Goal: Task Accomplishment & Management: Manage account settings

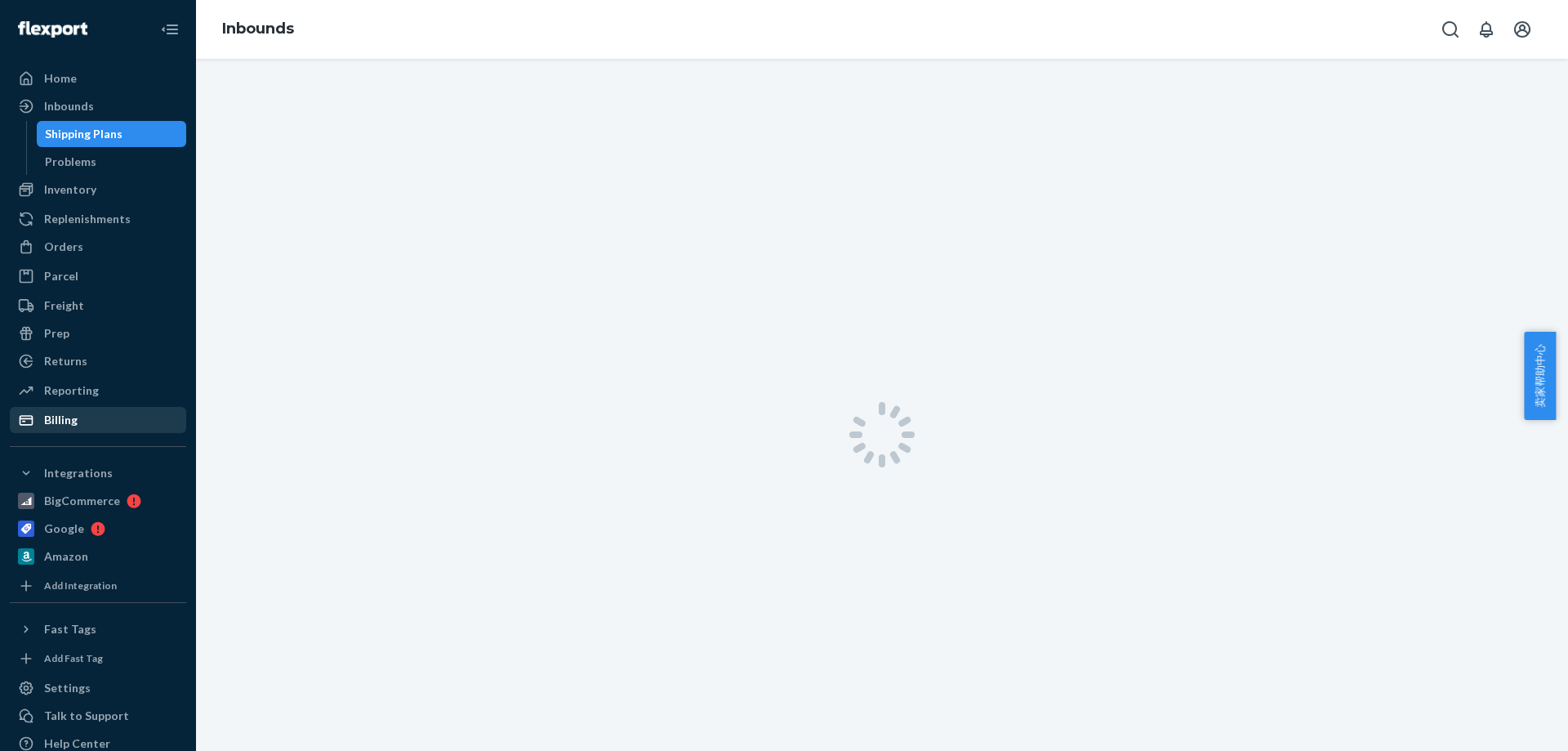
click at [105, 419] on div "Billing" at bounding box center [98, 419] width 173 height 23
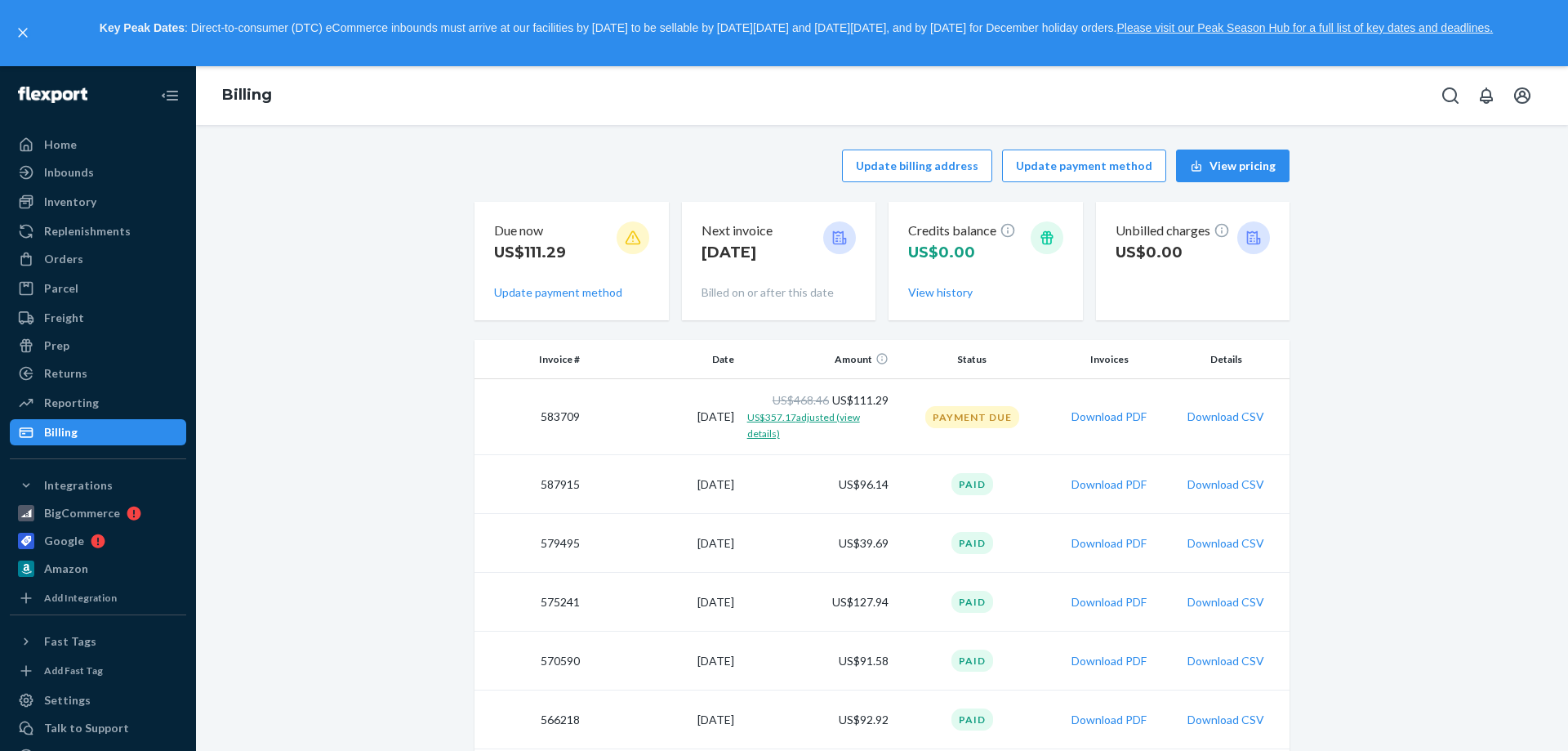
click at [822, 423] on span "US$357.17 adjusted (view details)" at bounding box center [803, 426] width 113 height 29
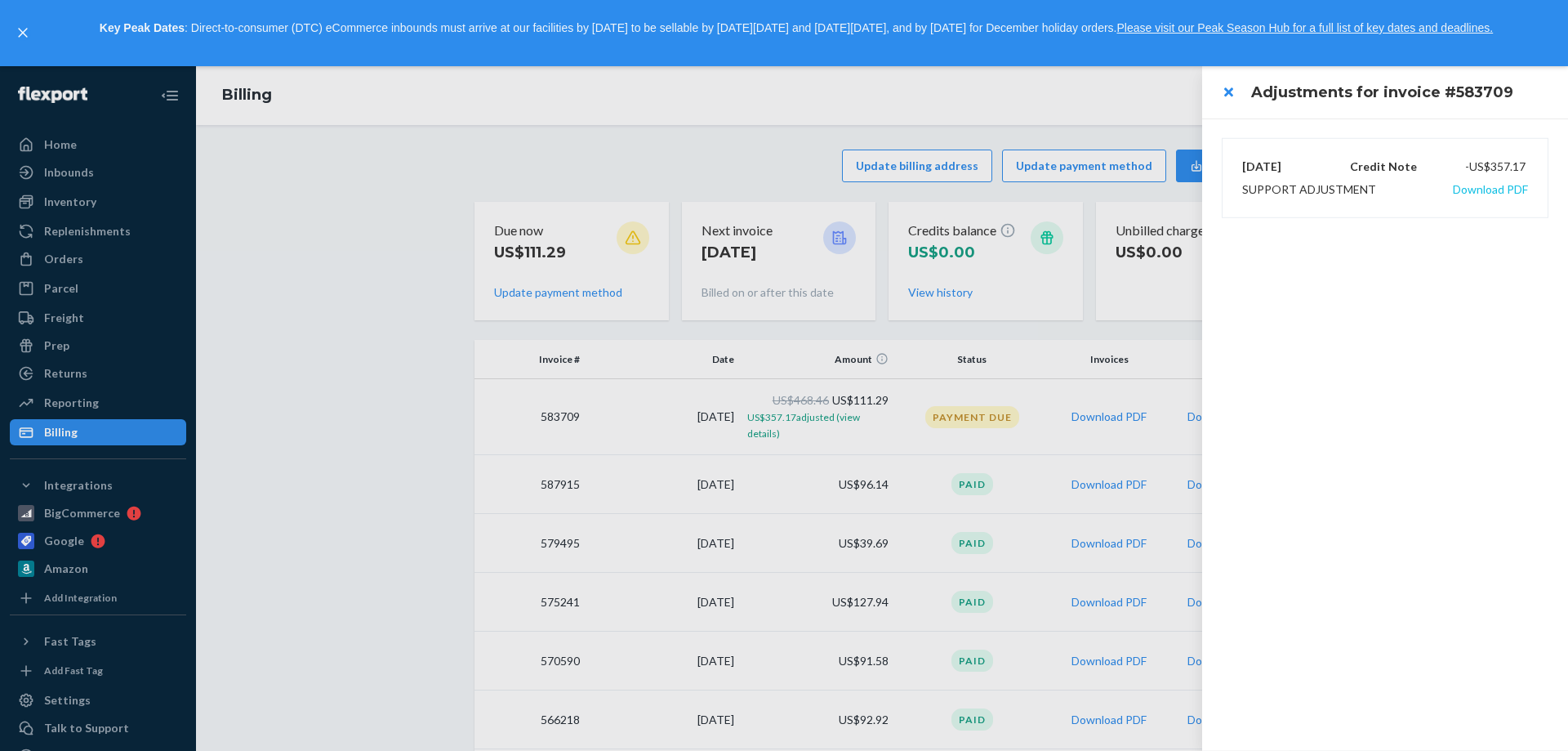
click at [1478, 188] on button "Download PDF" at bounding box center [1490, 189] width 75 height 16
drag, startPoint x: 365, startPoint y: 412, endPoint x: 450, endPoint y: 333, distance: 116.0
click at [365, 411] on div at bounding box center [784, 408] width 1568 height 684
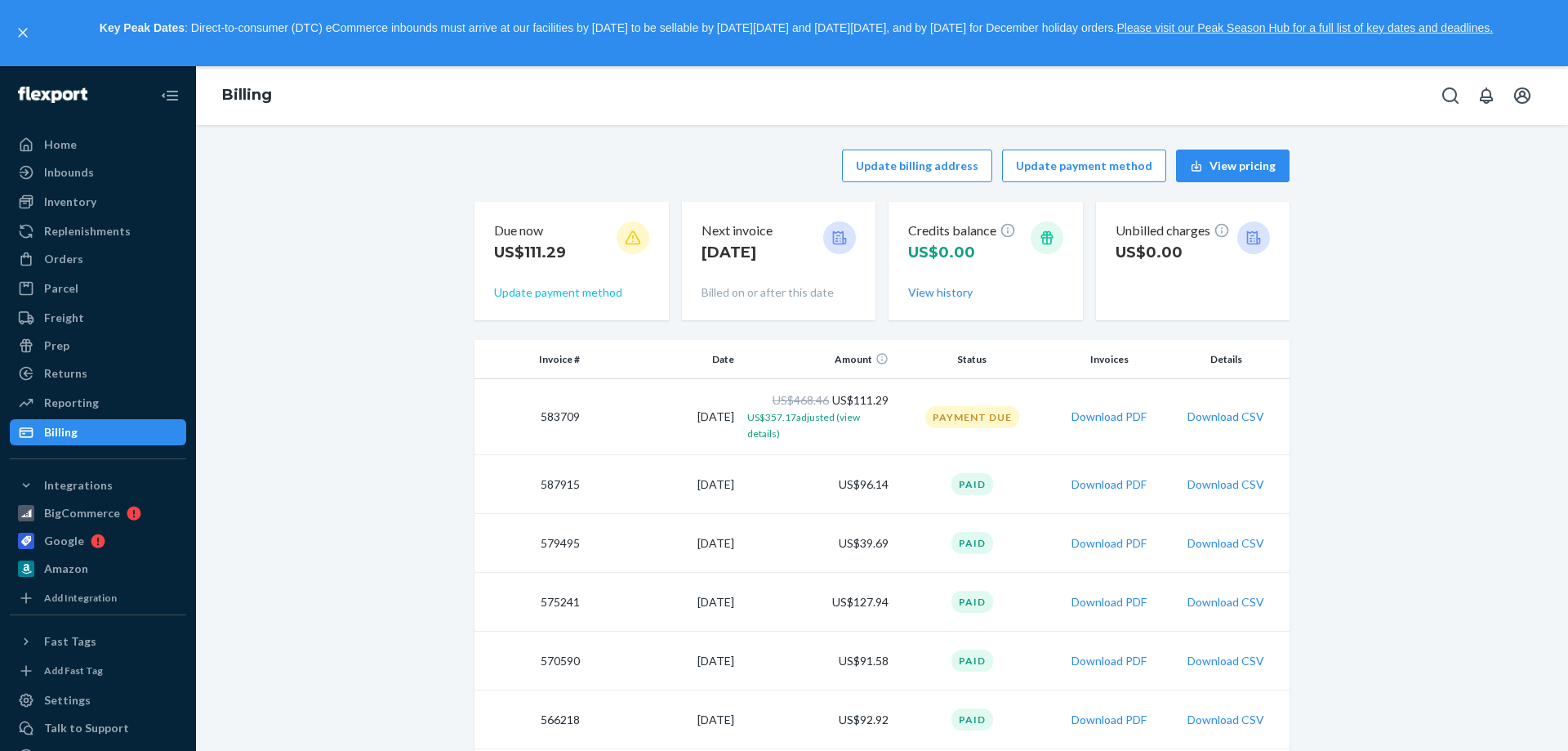
click at [561, 296] on button "Update payment method" at bounding box center [558, 292] width 128 height 16
click at [548, 290] on button "Update payment method" at bounding box center [558, 292] width 128 height 16
click at [1079, 166] on button "Update payment method" at bounding box center [1084, 166] width 164 height 32
drag, startPoint x: 374, startPoint y: 386, endPoint x: 402, endPoint y: 393, distance: 28.9
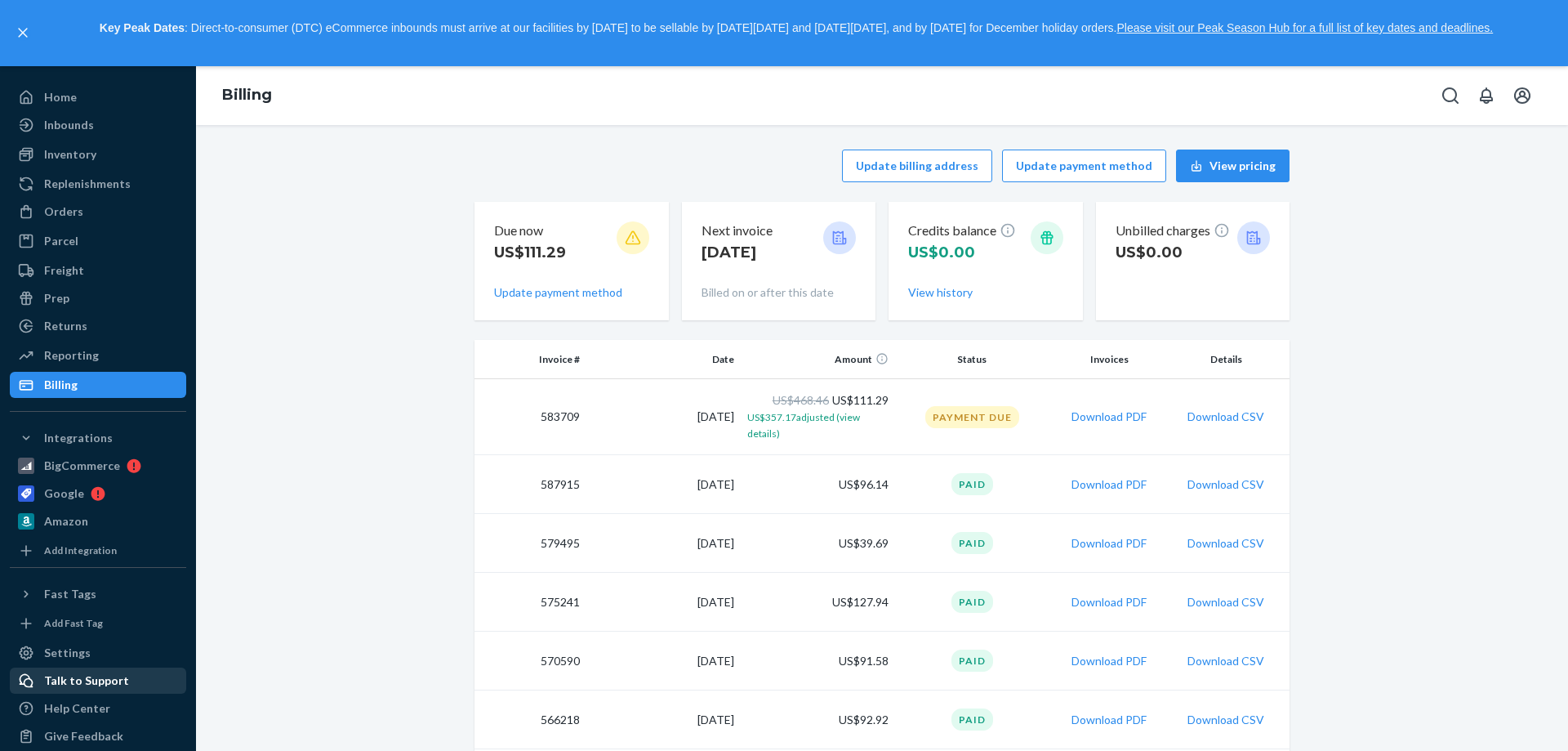
scroll to position [65, 0]
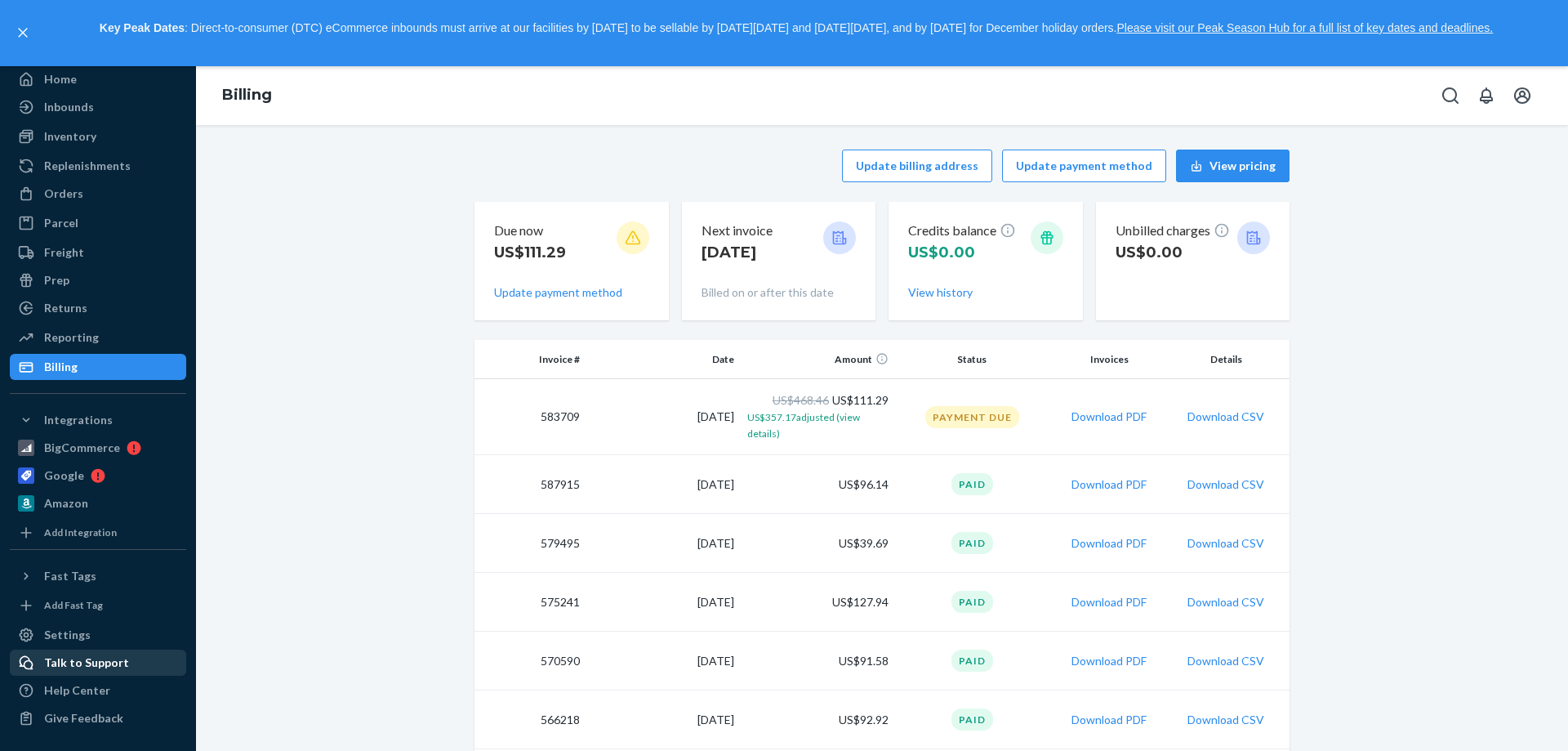
click at [84, 669] on div "Talk to Support" at bounding box center [87, 663] width 85 height 16
drag, startPoint x: 566, startPoint y: 253, endPoint x: 512, endPoint y: 250, distance: 54.1
click at [512, 250] on div "Due now US$111.29" at bounding box center [571, 246] width 155 height 50
copy p "$111.29"
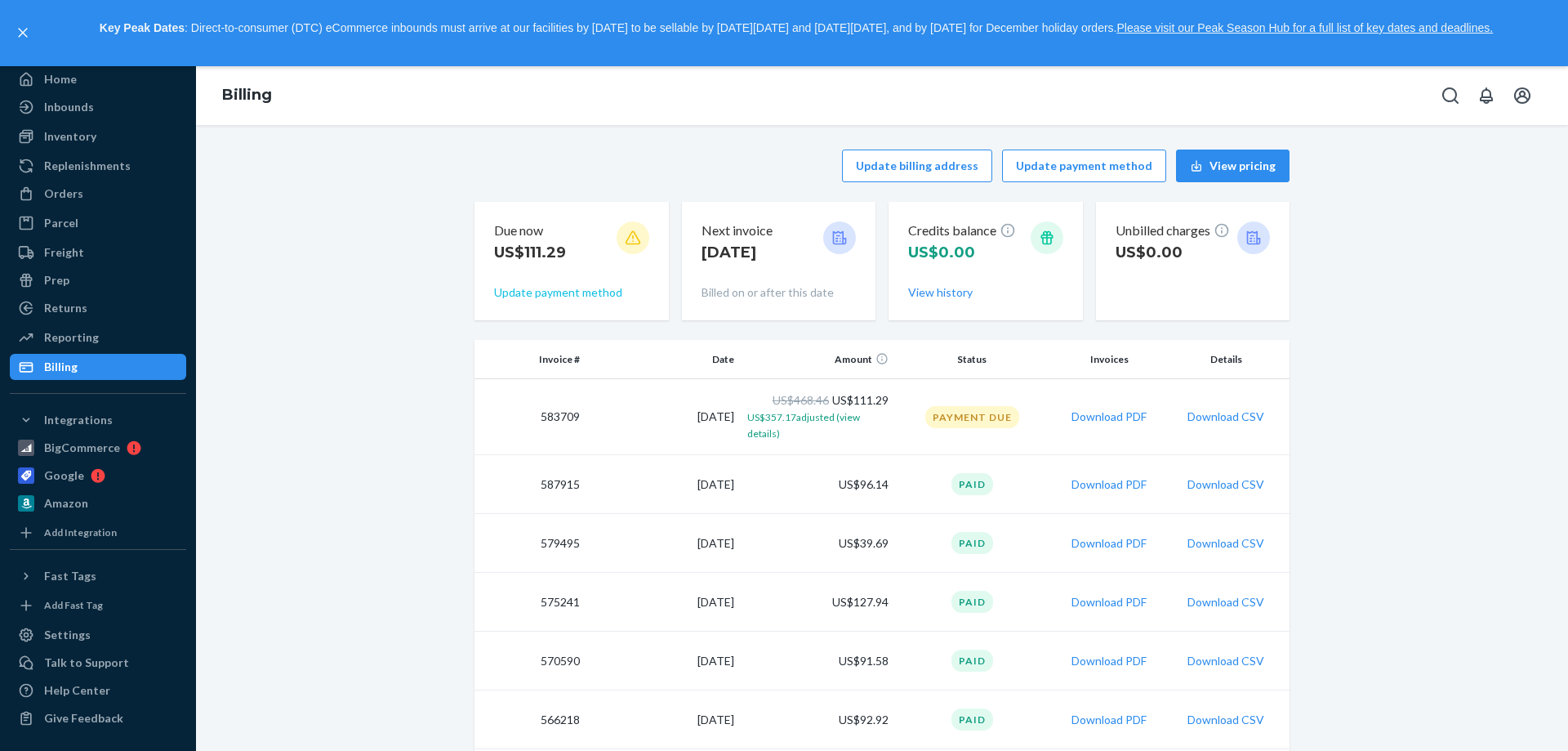
click at [557, 293] on button "Update payment method" at bounding box center [558, 292] width 128 height 16
